Goal: Task Accomplishment & Management: Manage account settings

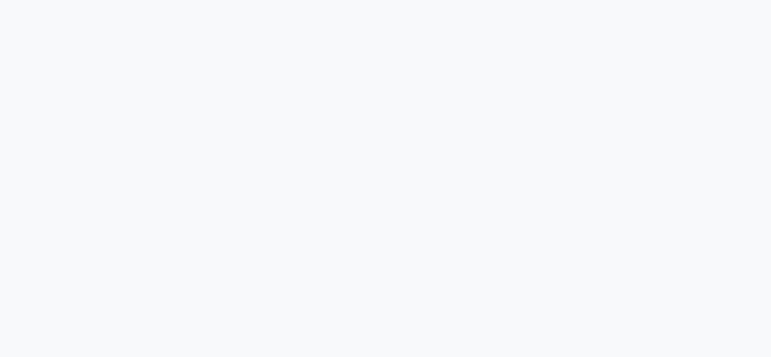
select select "2025"
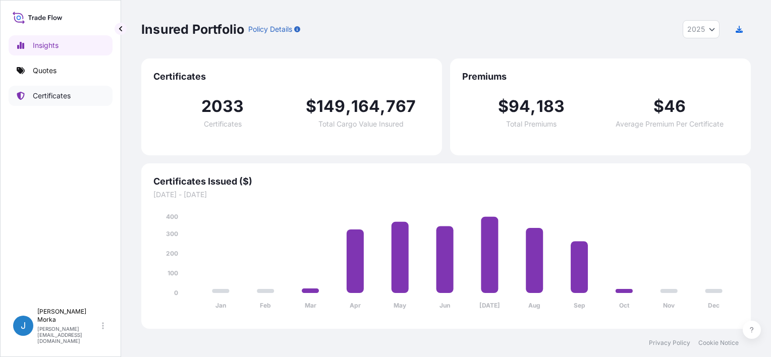
click at [47, 95] on p "Certificates" at bounding box center [52, 96] width 38 height 10
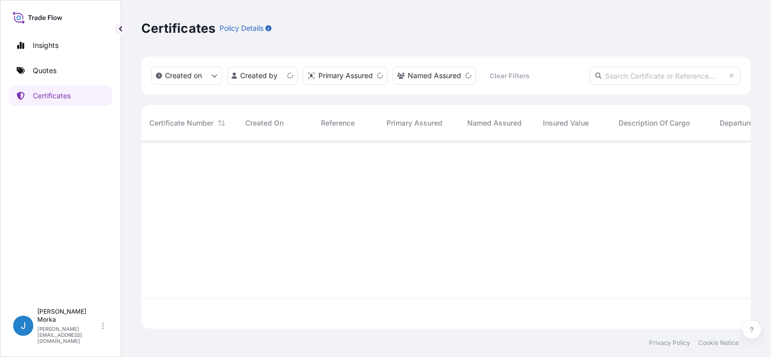
scroll to position [186, 602]
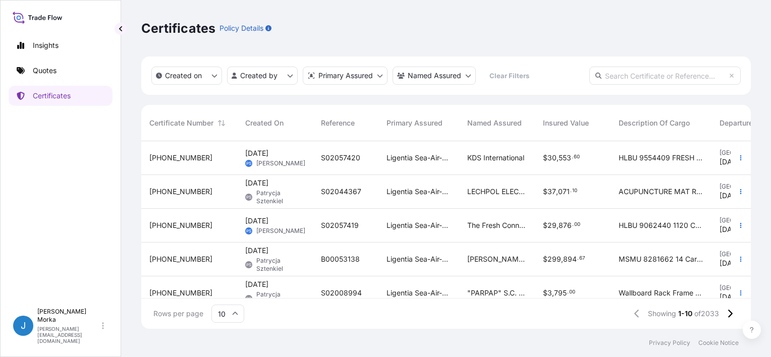
click at [620, 75] on input "text" at bounding box center [664, 76] width 151 height 18
paste input "S02058432"
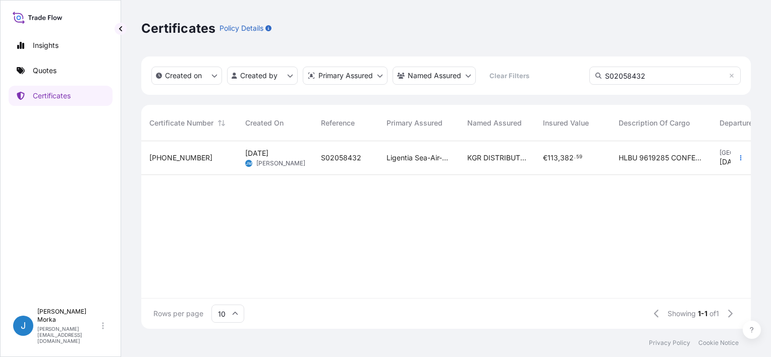
type input "S02058432"
click at [279, 161] on span "[PERSON_NAME]" at bounding box center [280, 163] width 49 height 8
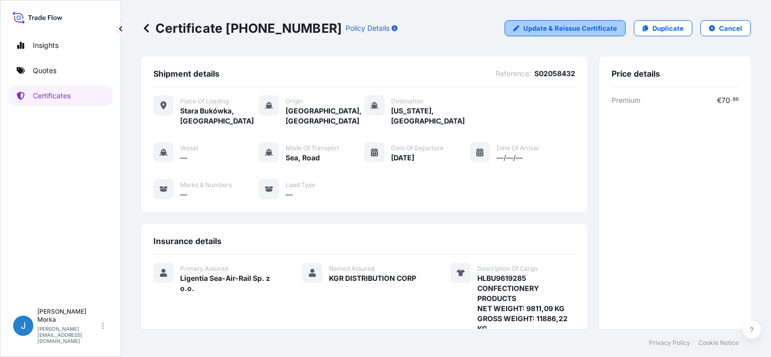
click at [552, 30] on p "Update & Reissue Certificate" at bounding box center [570, 28] width 94 height 10
select select "Road / [GEOGRAPHIC_DATA]"
select select "Sea"
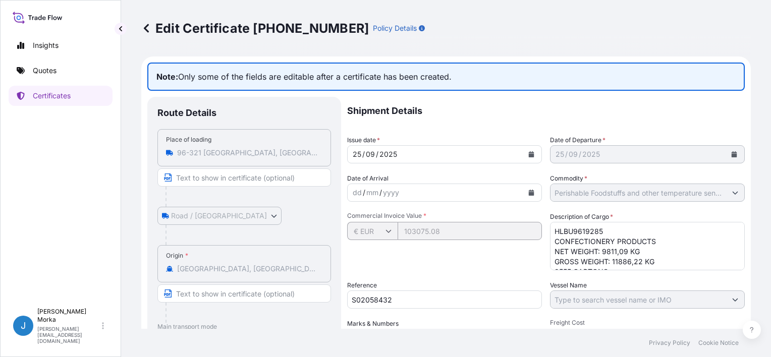
scroll to position [50, 0]
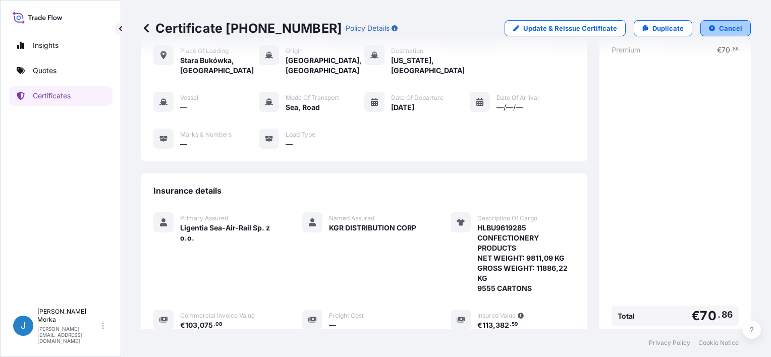
click at [709, 29] on button "Cancel" at bounding box center [725, 28] width 50 height 16
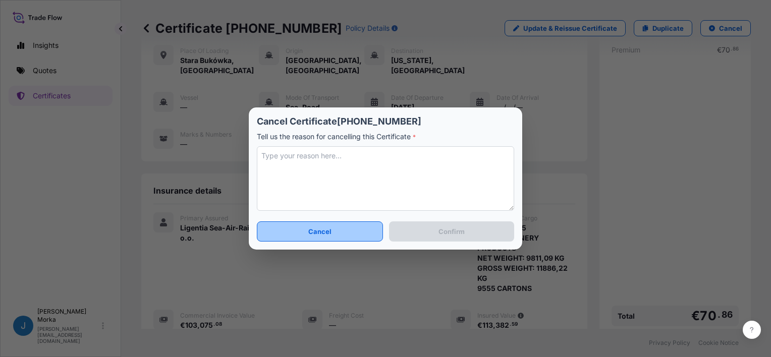
click at [337, 231] on button "Cancel" at bounding box center [320, 232] width 126 height 20
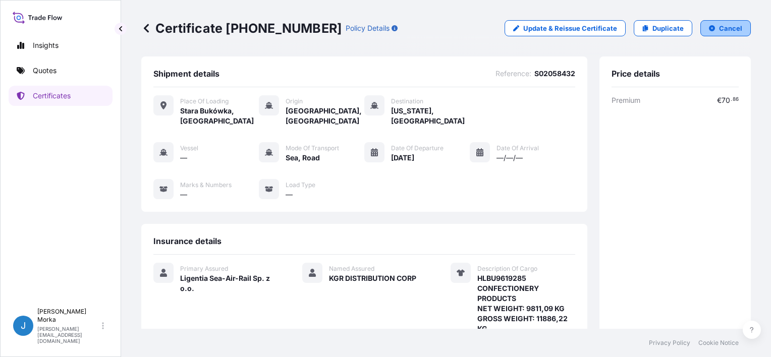
click at [709, 28] on icon "button" at bounding box center [712, 28] width 6 height 6
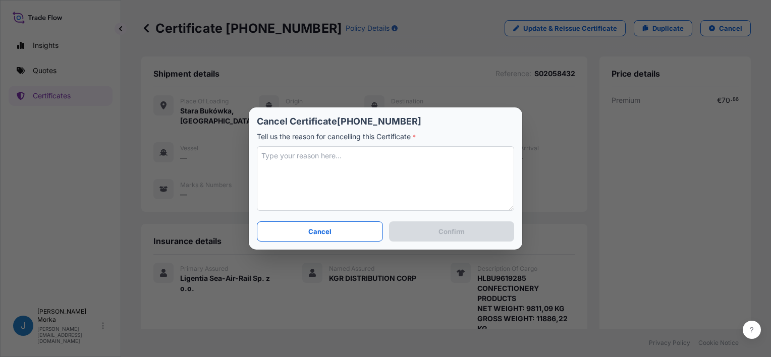
click at [345, 169] on textarea at bounding box center [385, 178] width 257 height 65
click at [337, 159] on textarea at bounding box center [385, 178] width 257 height 65
click at [351, 232] on button "Cancel" at bounding box center [320, 232] width 126 height 20
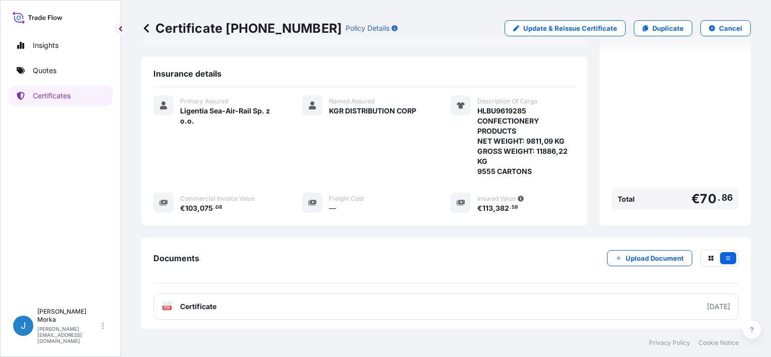
scroll to position [151, 0]
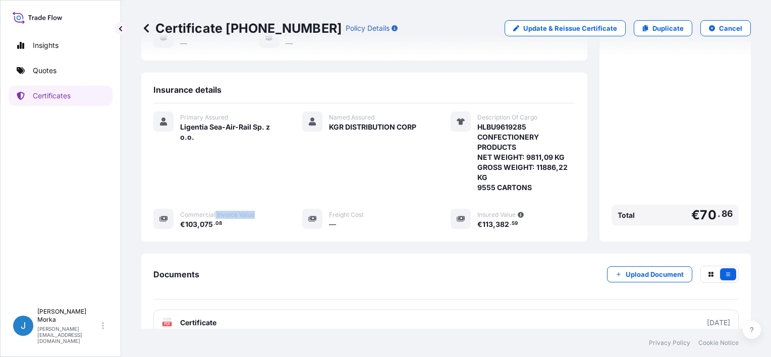
drag, startPoint x: 257, startPoint y: 212, endPoint x: 214, endPoint y: 214, distance: 42.5
click at [214, 214] on div "Commercial Invoice Value" at bounding box center [229, 214] width 98 height 10
copy span "Invoice Value"
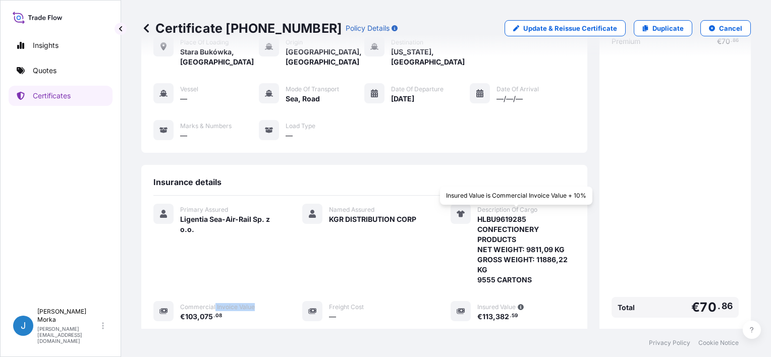
scroll to position [0, 0]
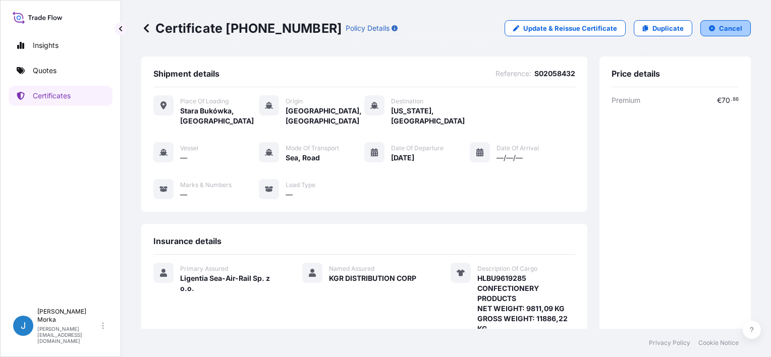
click at [711, 20] on button "Cancel" at bounding box center [725, 28] width 50 height 16
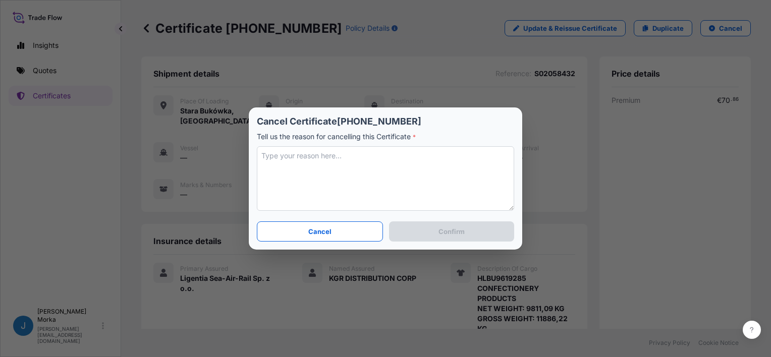
click at [305, 156] on textarea at bounding box center [385, 178] width 257 height 65
paste textarea "Invoice Value"
drag, startPoint x: 339, startPoint y: 164, endPoint x: 270, endPoint y: 165, distance: 69.1
click at [270, 165] on textarea "Invoice Value changed" at bounding box center [385, 178] width 257 height 65
type textarea "Incorrect value"
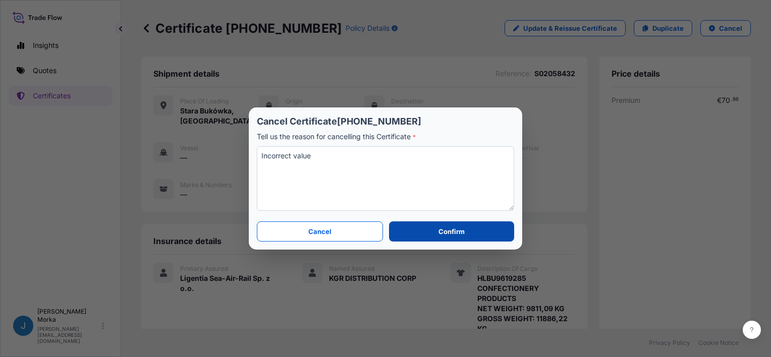
click at [452, 231] on p "Confirm" at bounding box center [452, 232] width 26 height 10
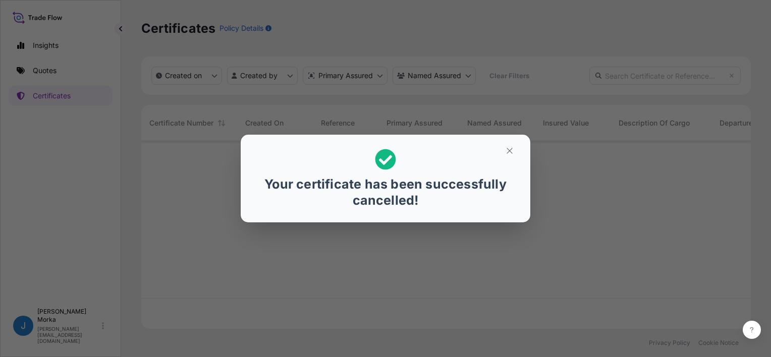
scroll to position [186, 602]
click at [512, 151] on icon "button" at bounding box center [509, 150] width 9 height 9
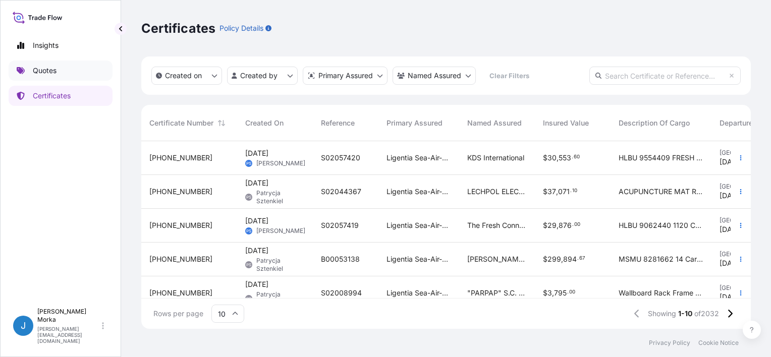
click at [50, 70] on p "Quotes" at bounding box center [45, 71] width 24 height 10
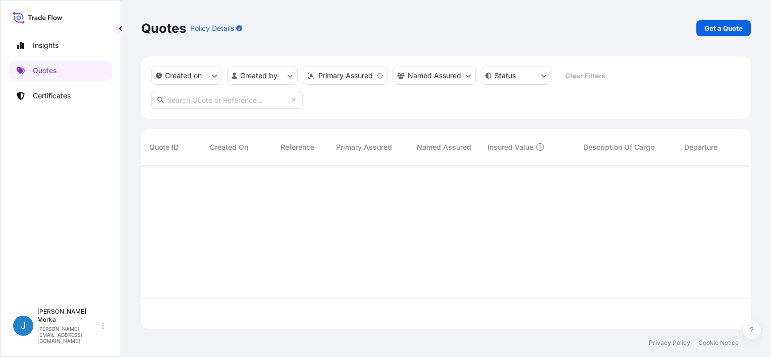
scroll to position [161, 602]
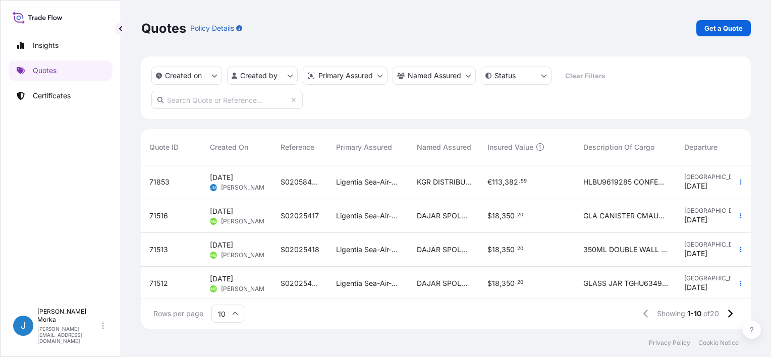
click at [208, 103] on input "text" at bounding box center [226, 100] width 151 height 18
paste input "S02058432"
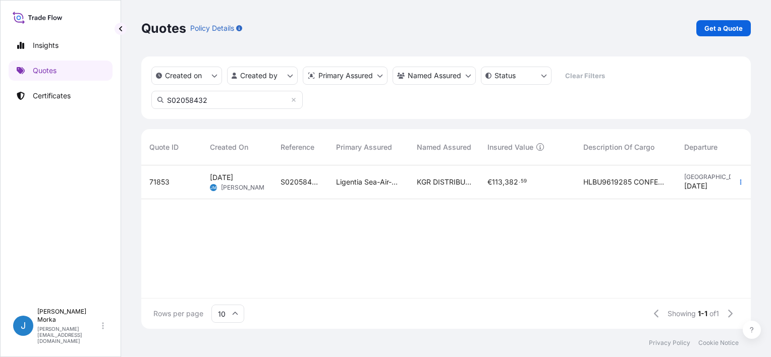
type input "S02058432"
click at [309, 185] on span "S02058432" at bounding box center [300, 182] width 39 height 10
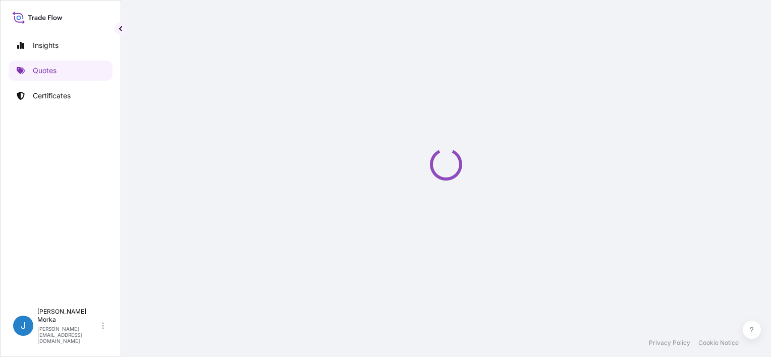
select select "Road / [GEOGRAPHIC_DATA]"
select select "Sea"
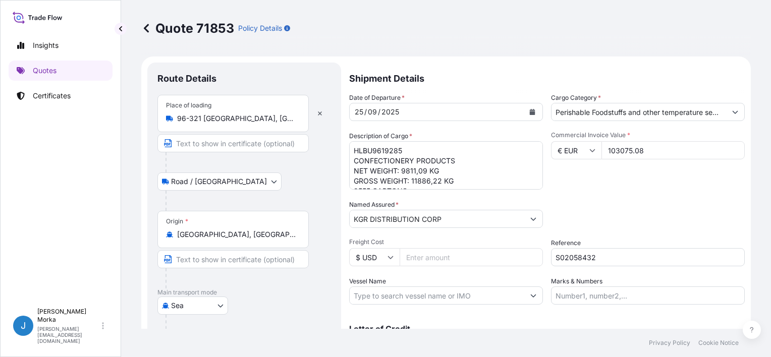
drag, startPoint x: 660, startPoint y: 153, endPoint x: 584, endPoint y: 150, distance: 76.2
click at [584, 150] on div "€ EUR 103075.08" at bounding box center [648, 150] width 194 height 18
paste input "0436.6"
type input "100436.6"
click at [604, 191] on div "Date of Departure * [DATE] Cargo Category * Perishable Foodstuffs and other tem…" at bounding box center [547, 199] width 396 height 212
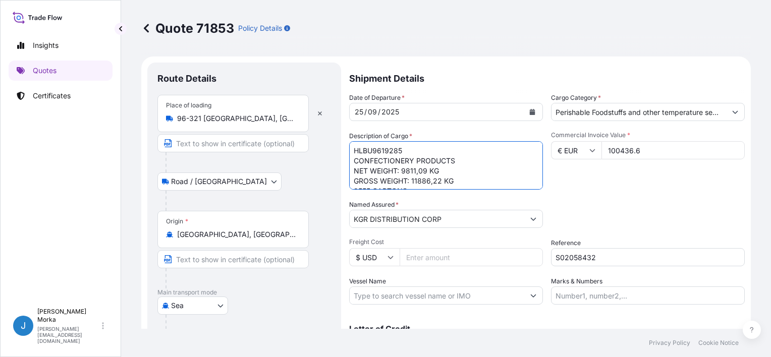
drag, startPoint x: 434, startPoint y: 169, endPoint x: 401, endPoint y: 170, distance: 32.8
click at [401, 170] on textarea "HLBU9619285 CONFECTIONERY PRODUCTS NET WEIGHT: 9811,09 KG GROSS WEIGHT: 11886,2…" at bounding box center [446, 165] width 194 height 48
paste textarea "295,73"
drag, startPoint x: 412, startPoint y: 177, endPoint x: 440, endPoint y: 178, distance: 27.3
click at [440, 178] on textarea "HLBU9619285 CONFECTIONERY PRODUCTS NET WEIGHT: 9811,09 KG GROSS WEIGHT: 11886,2…" at bounding box center [446, 165] width 194 height 48
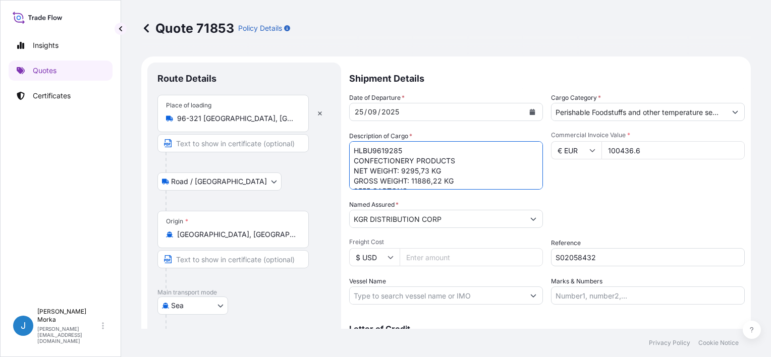
paste textarea "680,06"
click at [360, 182] on textarea "HLBU9619285 CONFECTIONERY PRODUCTS NET WEIGHT: 9811,09 KG GROSS WEIGHT: 11886,2…" at bounding box center [446, 165] width 194 height 48
paste textarea "7206"
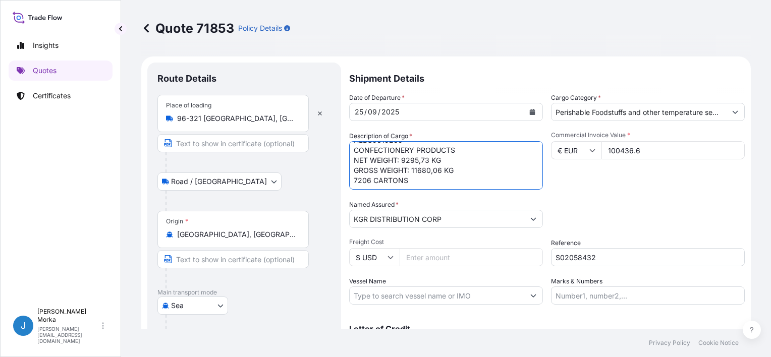
type textarea "HLBU9619285 CONFECTIONERY PRODUCTS NET WEIGHT: 9295,73 KG GROSS WEIGHT: 11680,0…"
click at [619, 191] on div "Date of Departure * [DATE] Cargo Category * Perishable Foodstuffs and other tem…" at bounding box center [547, 199] width 396 height 212
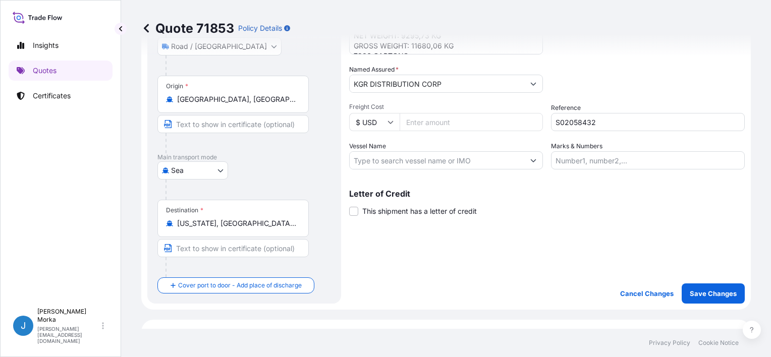
scroll to position [202, 0]
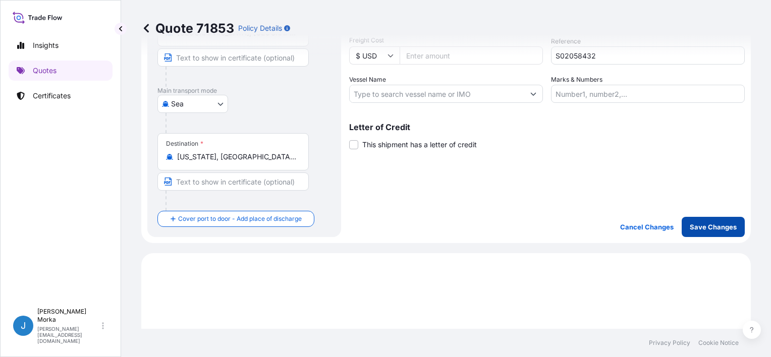
click at [722, 225] on p "Save Changes" at bounding box center [713, 227] width 47 height 10
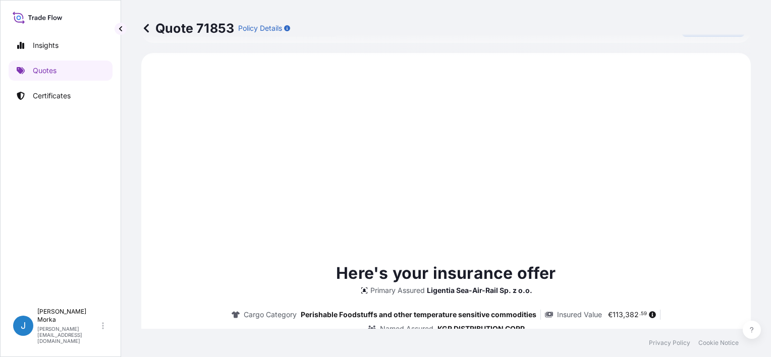
scroll to position [404, 0]
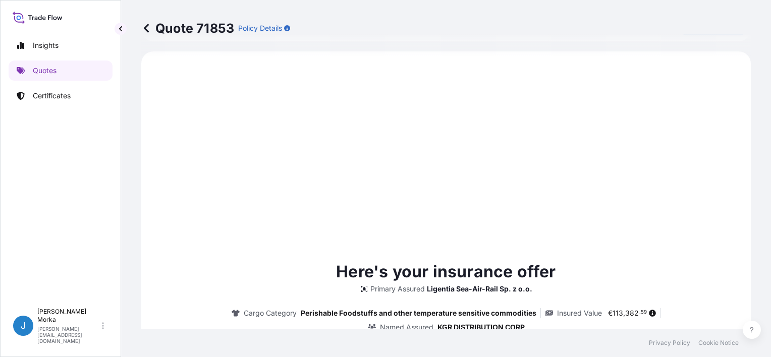
select select "Road / [GEOGRAPHIC_DATA]"
select select "Sea"
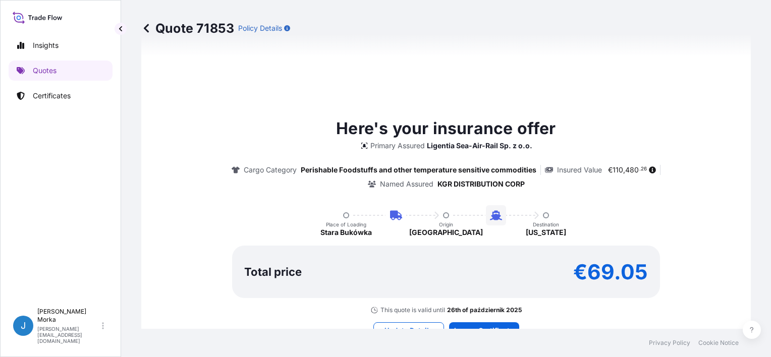
scroll to position [555, 0]
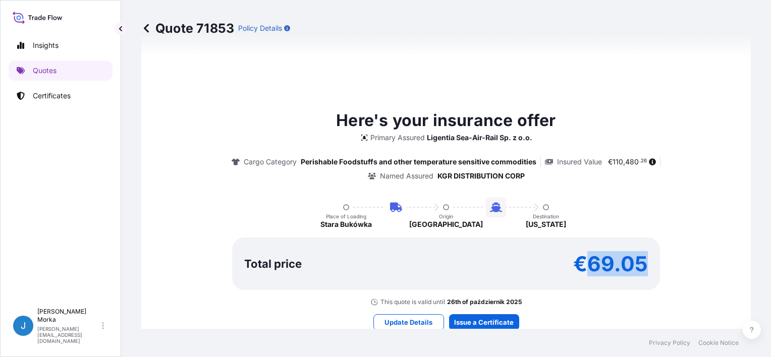
drag, startPoint x: 584, startPoint y: 266, endPoint x: 649, endPoint y: 261, distance: 65.3
click at [649, 261] on div "Total price €69.05" at bounding box center [446, 264] width 428 height 52
copy p "69.05"
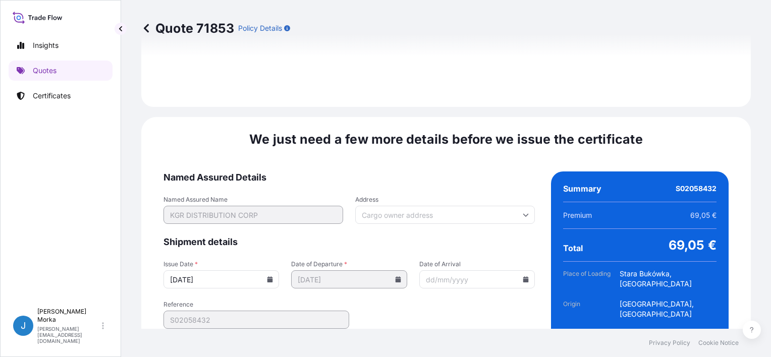
scroll to position [1301, 0]
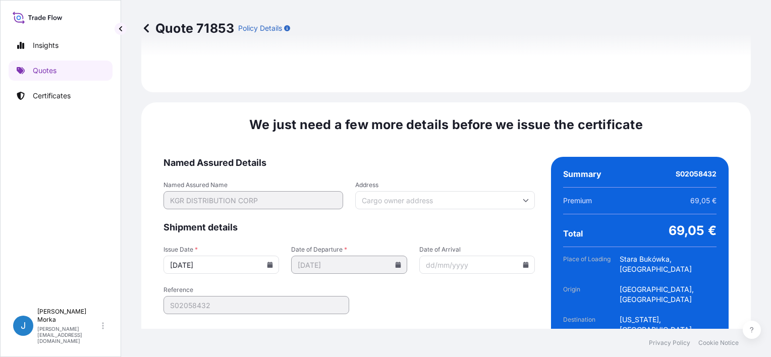
click at [267, 262] on icon at bounding box center [270, 265] width 6 height 6
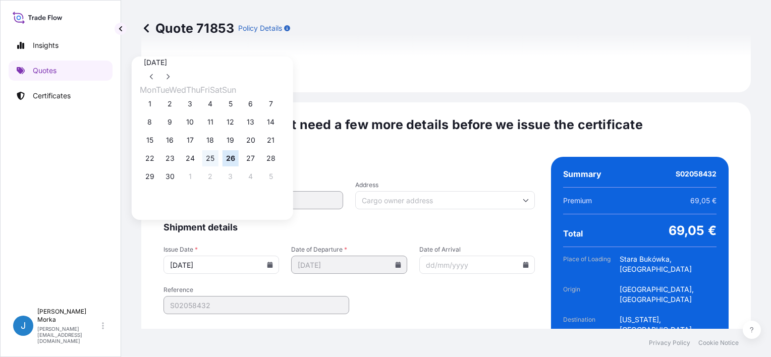
click at [219, 161] on button "25" at bounding box center [210, 158] width 16 height 16
type input "[DATE]"
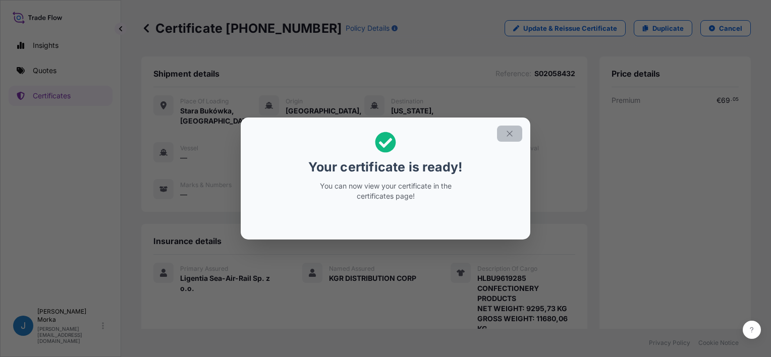
click at [522, 133] on button "button" at bounding box center [509, 134] width 25 height 16
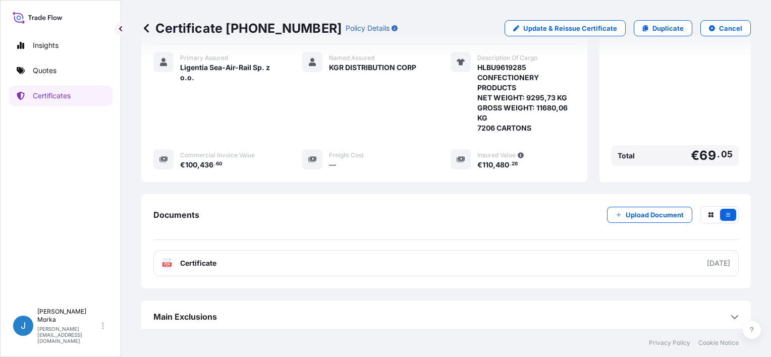
scroll to position [212, 0]
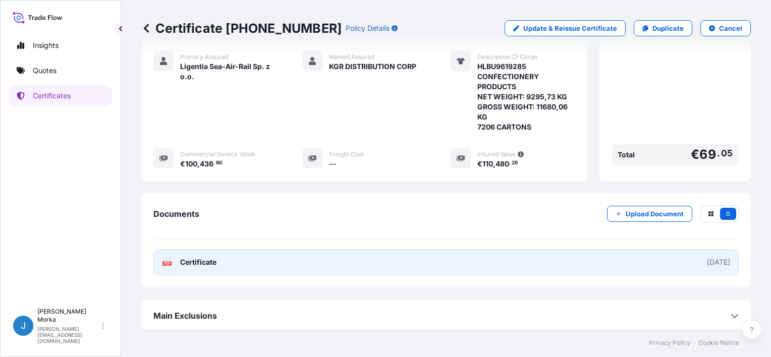
click at [277, 256] on link "PDF Certificate [DATE]" at bounding box center [445, 262] width 585 height 26
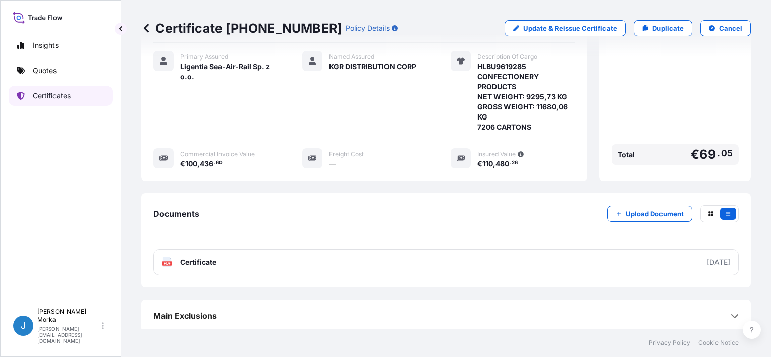
click at [59, 105] on link "Certificates" at bounding box center [61, 96] width 104 height 20
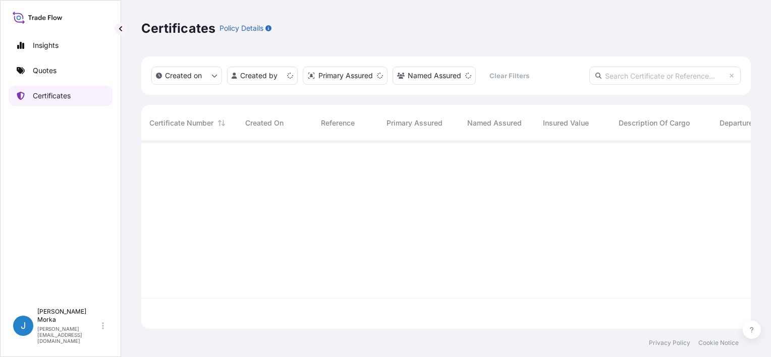
scroll to position [186, 602]
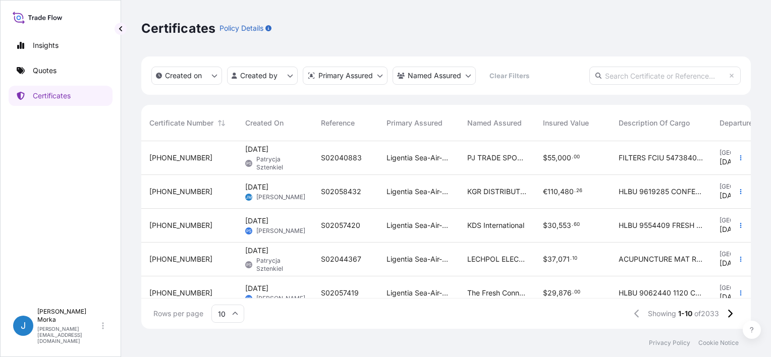
click at [67, 74] on link "Quotes" at bounding box center [61, 71] width 104 height 20
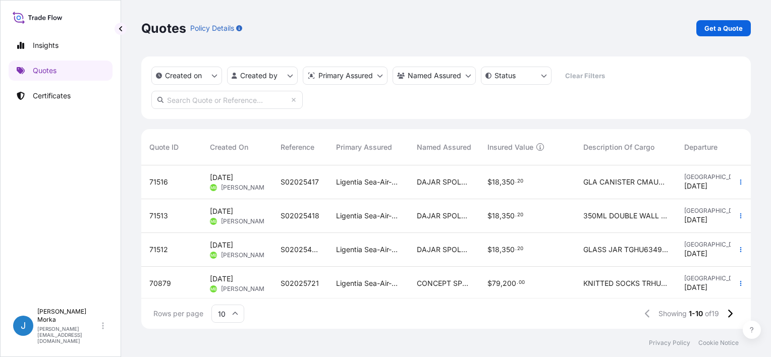
scroll to position [161, 602]
